Goal: Navigation & Orientation: Find specific page/section

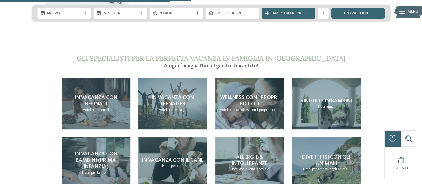
scroll to position [1111, 0]
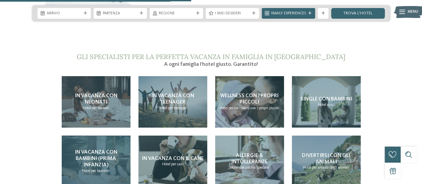
click at [97, 149] on span "In vacanza con bambini (prima infanzia)" at bounding box center [96, 158] width 43 height 18
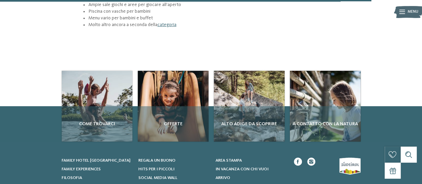
scroll to position [829, 0]
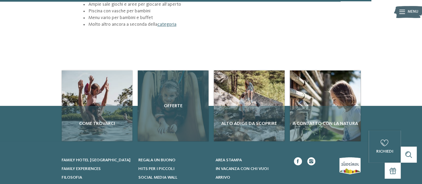
click at [167, 75] on div "Offerte" at bounding box center [173, 105] width 71 height 71
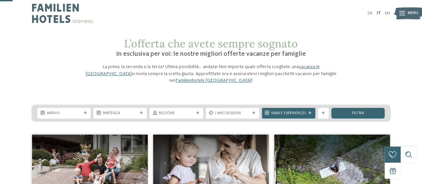
scroll to position [38, 0]
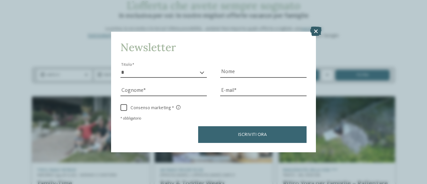
click at [313, 31] on icon at bounding box center [315, 31] width 11 height 9
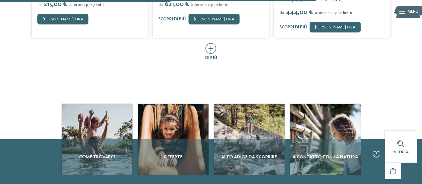
scroll to position [381, 0]
